Goal: Navigation & Orientation: Go to known website

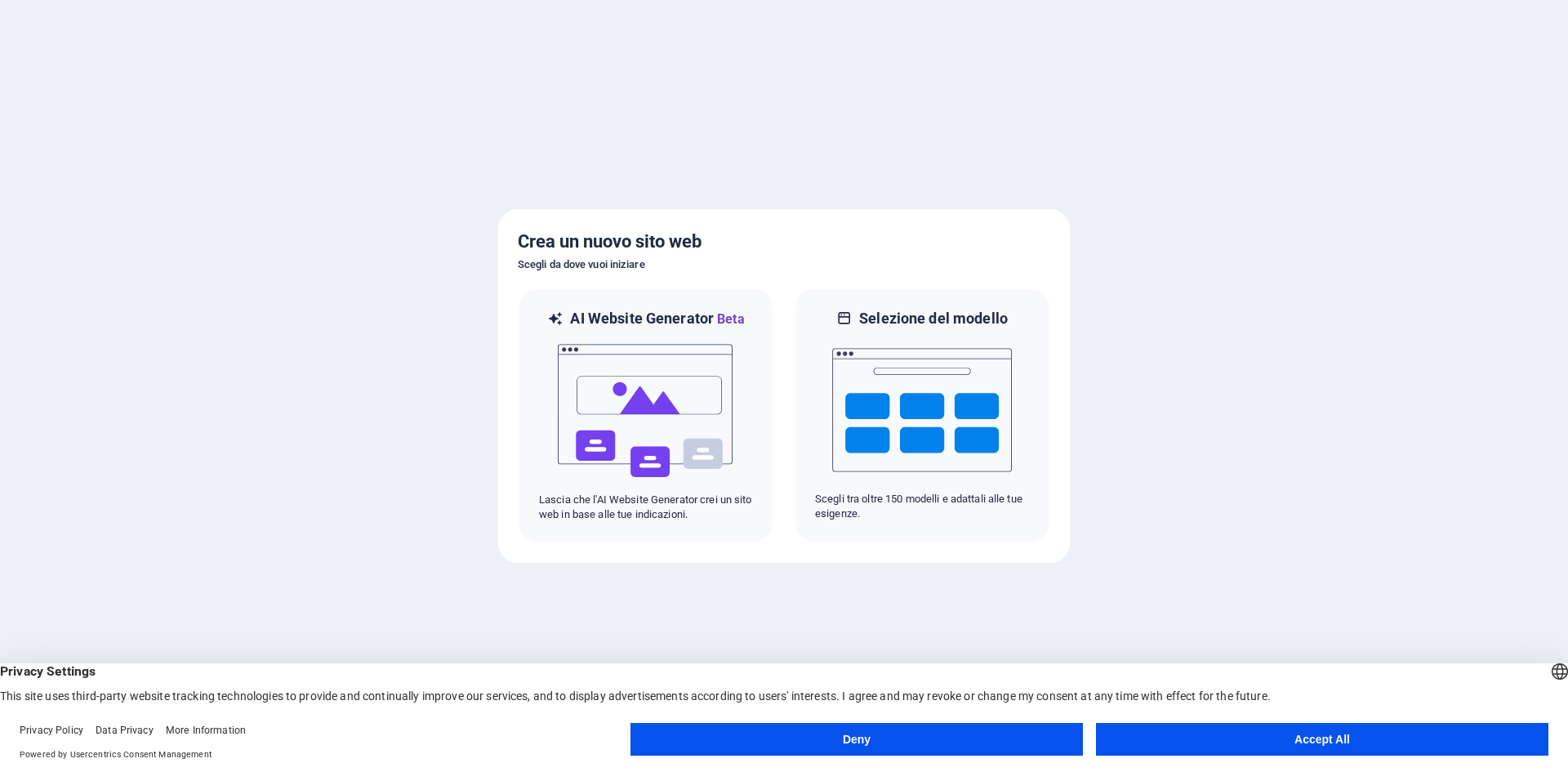
click at [1309, 742] on button "Accept All" at bounding box center [1322, 738] width 453 height 32
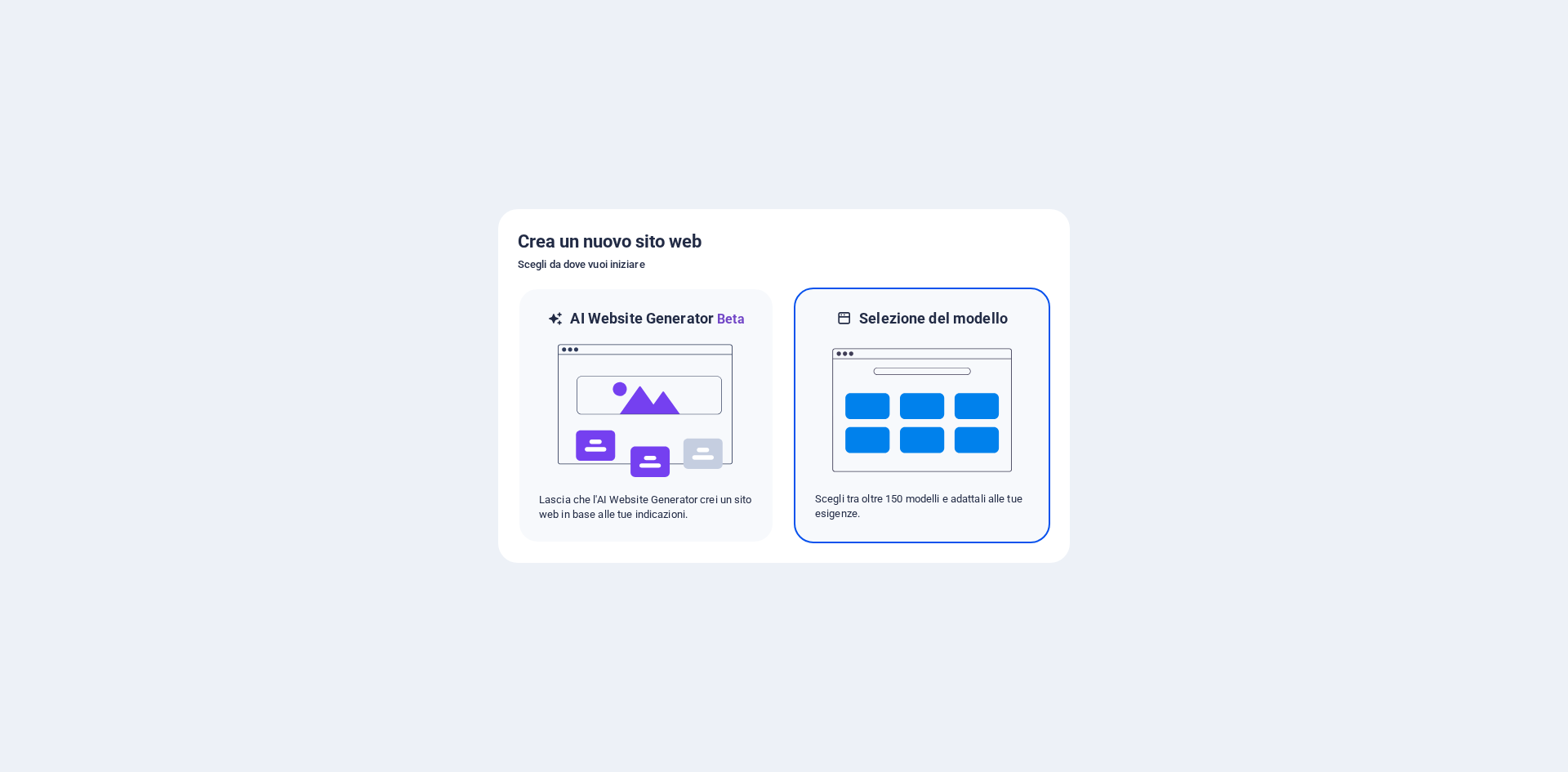
click at [965, 379] on img at bounding box center [922, 410] width 180 height 163
